Goal: Task Accomplishment & Management: Use online tool/utility

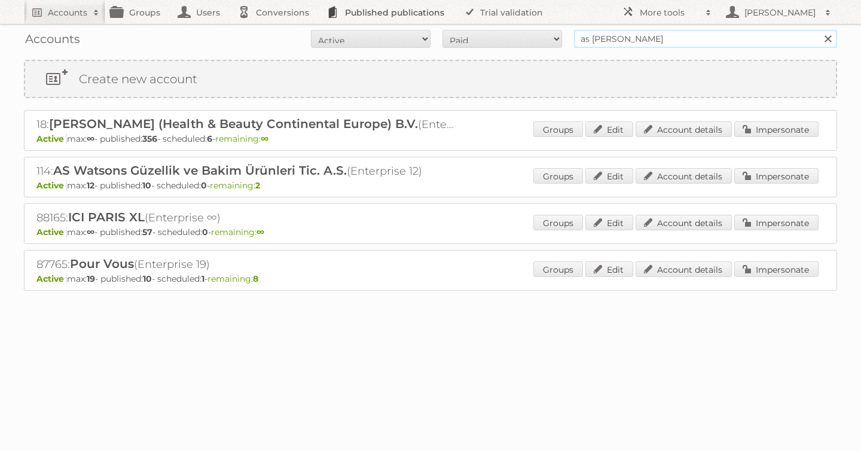
drag, startPoint x: 646, startPoint y: 42, endPoint x: 365, endPoint y: 8, distance: 283.2
click at [517, 29] on div "Accounts All Active Expired Pending All Paid Trials Self service as watson Sear…" at bounding box center [431, 39] width 814 height 30
type input "dm drogerie"
click at [819, 30] on input "Search" at bounding box center [828, 39] width 18 height 18
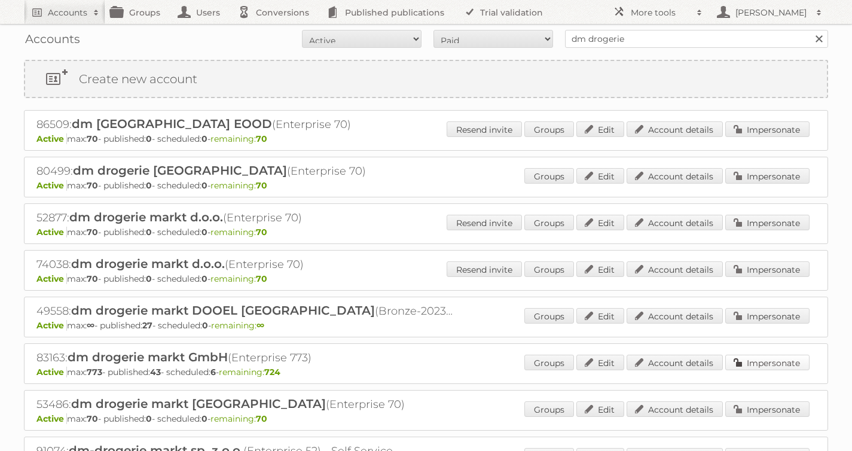
click at [782, 365] on link "Impersonate" at bounding box center [768, 363] width 84 height 16
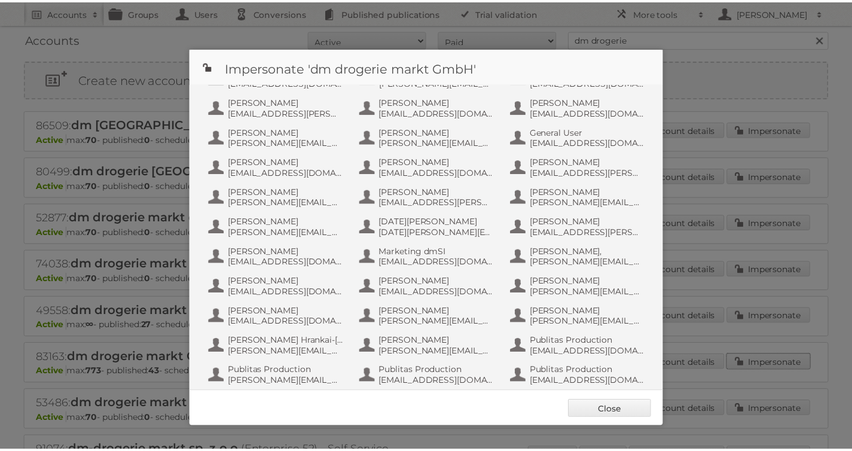
scroll to position [329, 0]
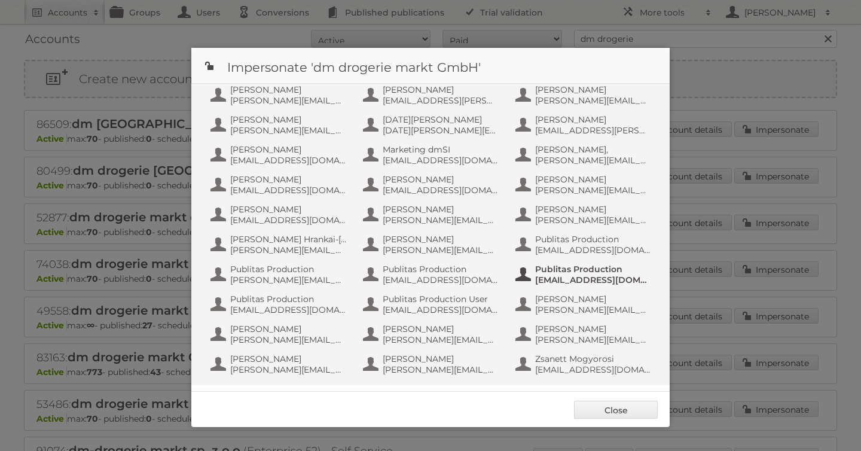
click at [572, 271] on span "Publitas Production" at bounding box center [593, 269] width 116 height 11
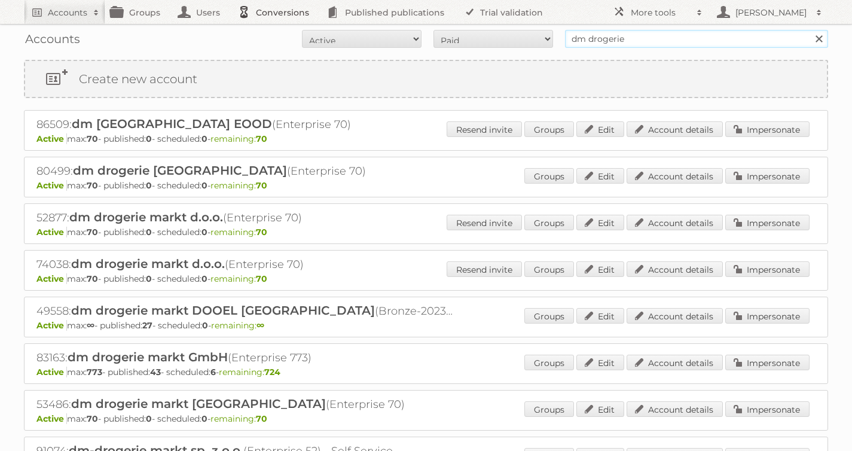
drag, startPoint x: 651, startPoint y: 39, endPoint x: 307, endPoint y: 17, distance: 344.7
click at [392, 21] on body "Accounts Search Advanced Search Create new account Groups Users Conversions Pub…" at bounding box center [426, 225] width 852 height 451
type input "tfg media"
click at [810, 30] on input "Search" at bounding box center [819, 39] width 18 height 18
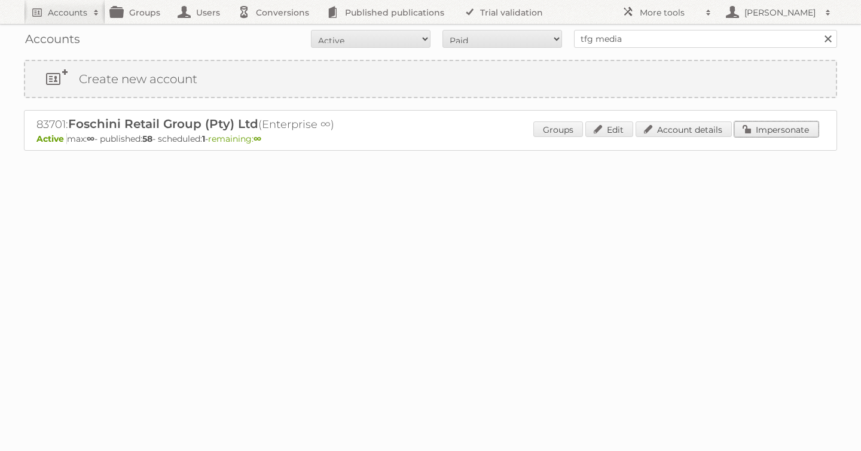
click at [761, 121] on link "Impersonate" at bounding box center [777, 129] width 84 height 16
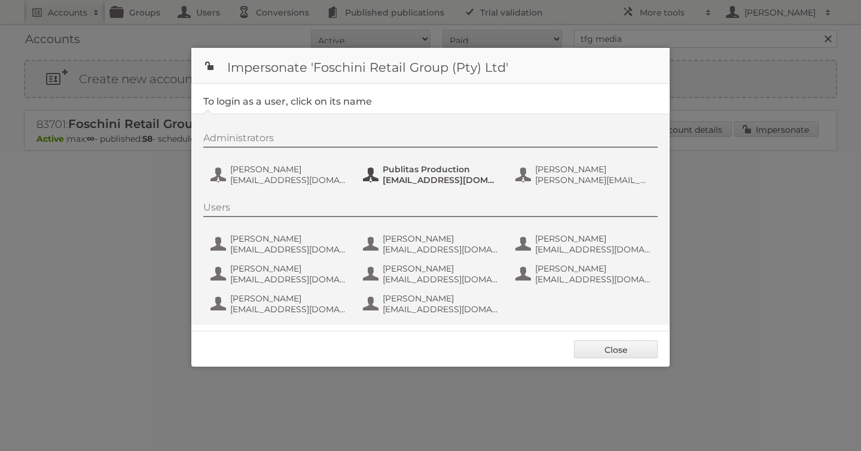
click at [428, 175] on span "[EMAIL_ADDRESS][DOMAIN_NAME]" at bounding box center [441, 180] width 116 height 11
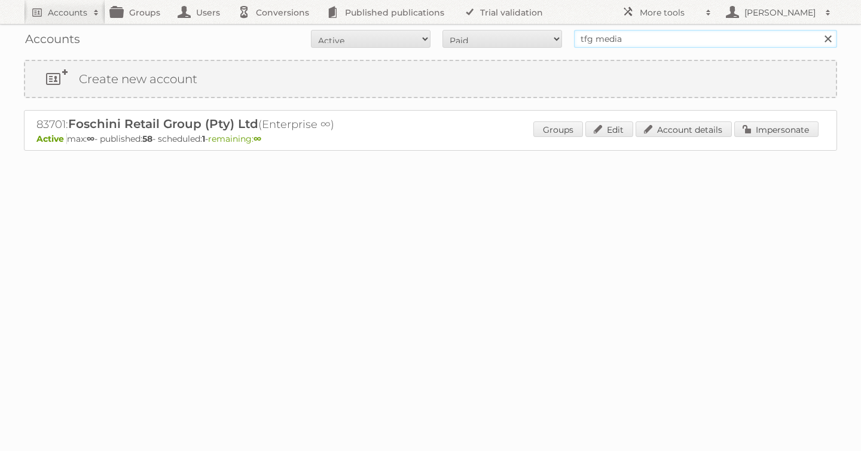
drag, startPoint x: 646, startPoint y: 39, endPoint x: 523, endPoint y: 28, distance: 123.1
click at [541, 28] on div "Accounts All Active Expired Pending All Paid Trials Self service tfg media Sear…" at bounding box center [431, 39] width 814 height 30
type input "pflanzen-kölle"
click at [819, 30] on input "Search" at bounding box center [828, 39] width 18 height 18
drag, startPoint x: 778, startPoint y: 129, endPoint x: 741, endPoint y: 129, distance: 36.5
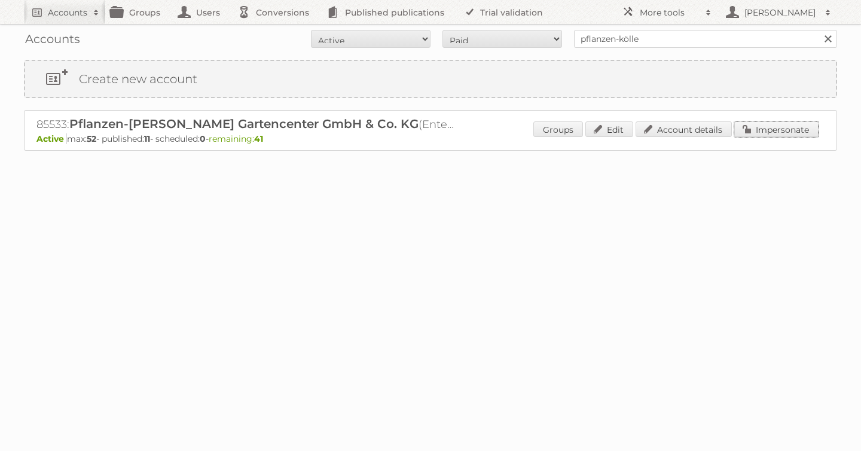
click at [778, 129] on link "Impersonate" at bounding box center [777, 129] width 84 height 16
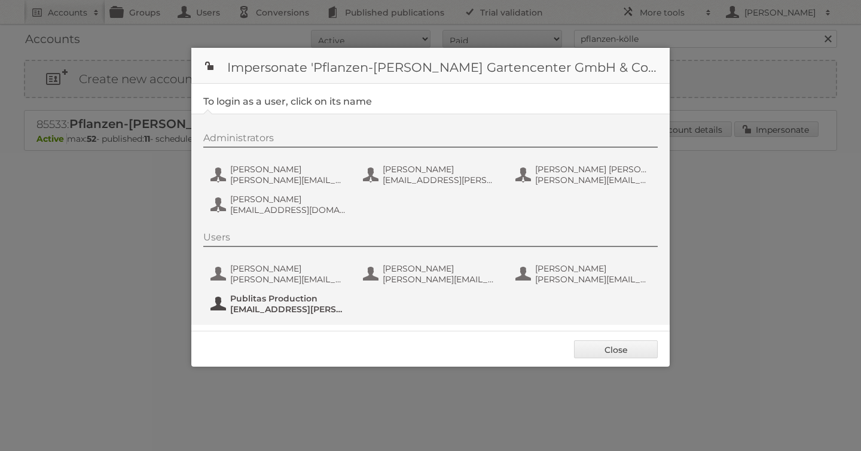
click at [285, 301] on span "Publitas Production" at bounding box center [288, 298] width 116 height 11
